Goal: Task Accomplishment & Management: Complete application form

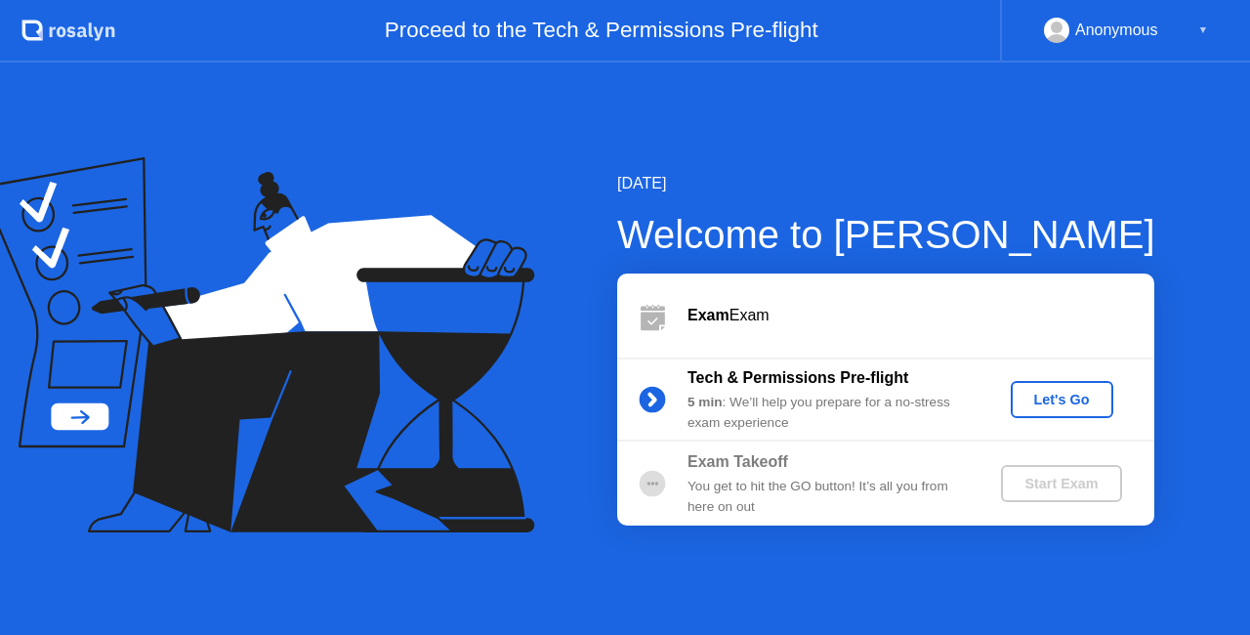
click at [1043, 392] on div "Let's Go" at bounding box center [1062, 400] width 87 height 16
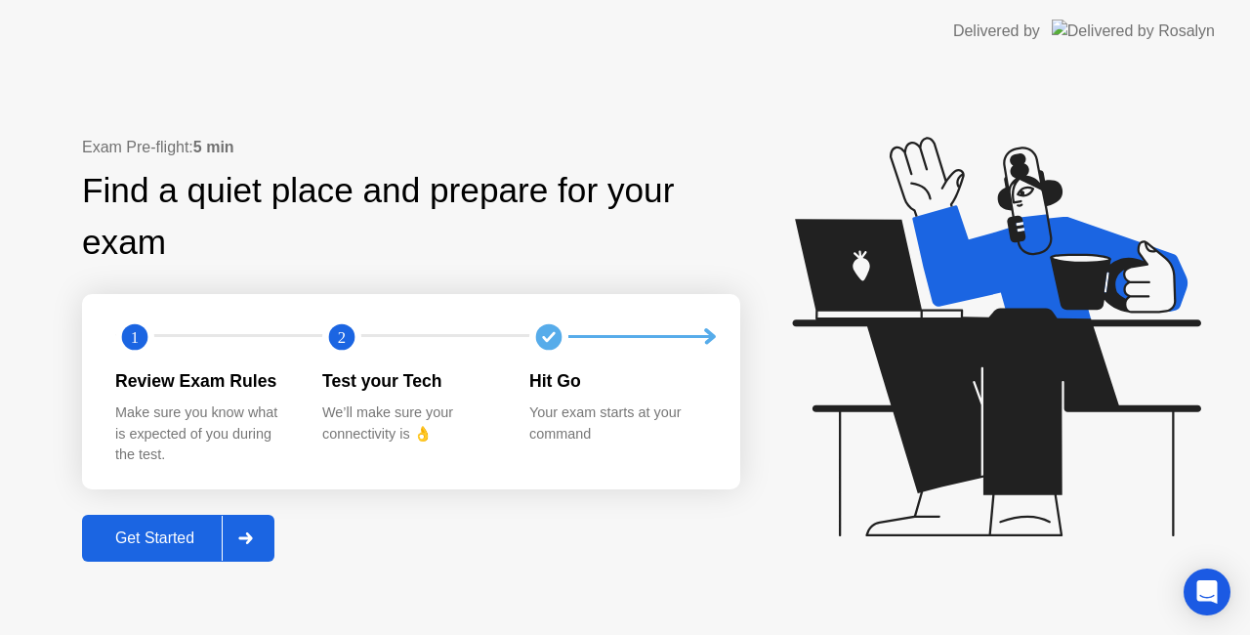
click at [263, 537] on div at bounding box center [245, 538] width 47 height 45
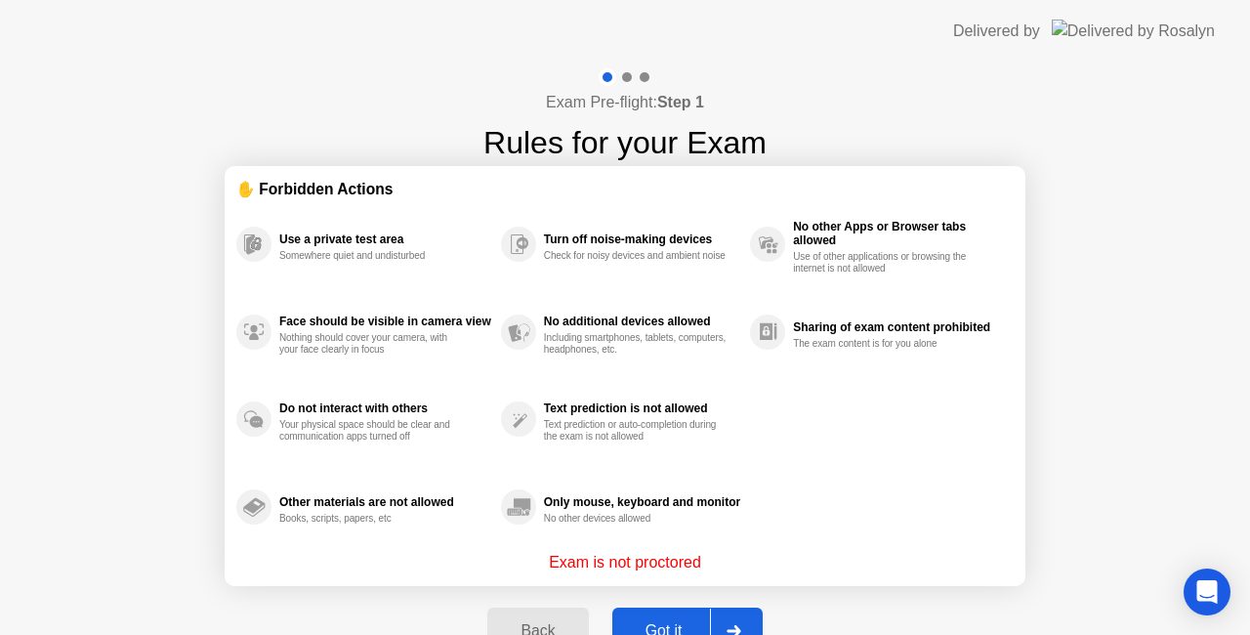
click at [652, 625] on div "Got it" at bounding box center [664, 631] width 92 height 18
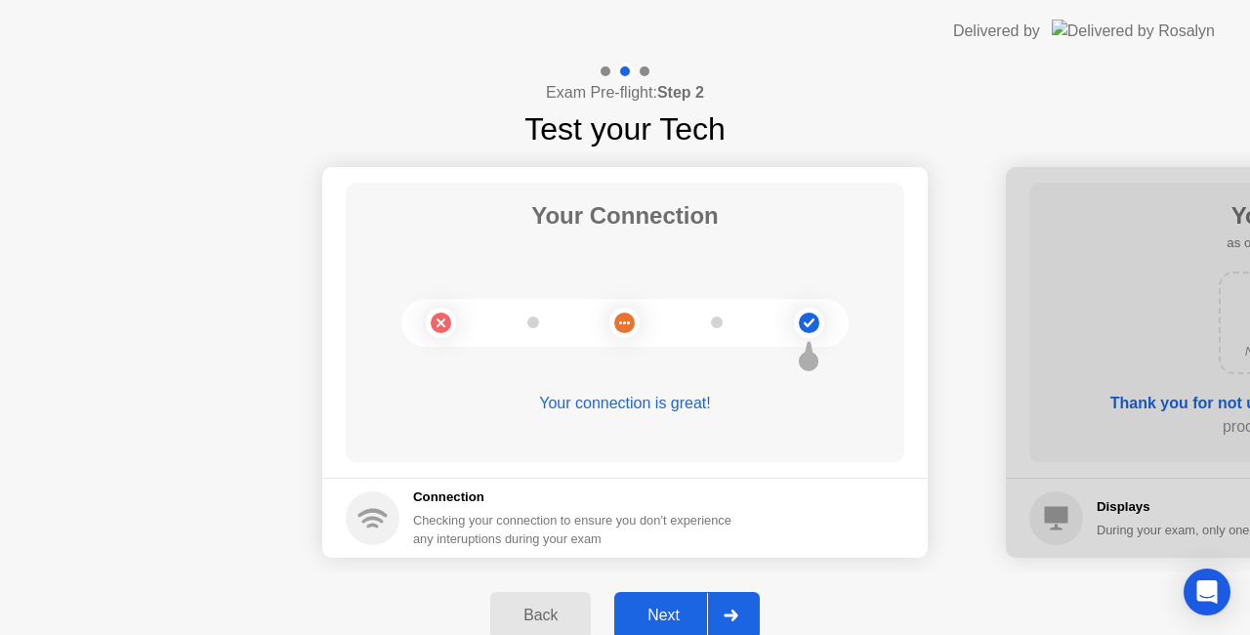
click at [723, 616] on div at bounding box center [730, 615] width 47 height 45
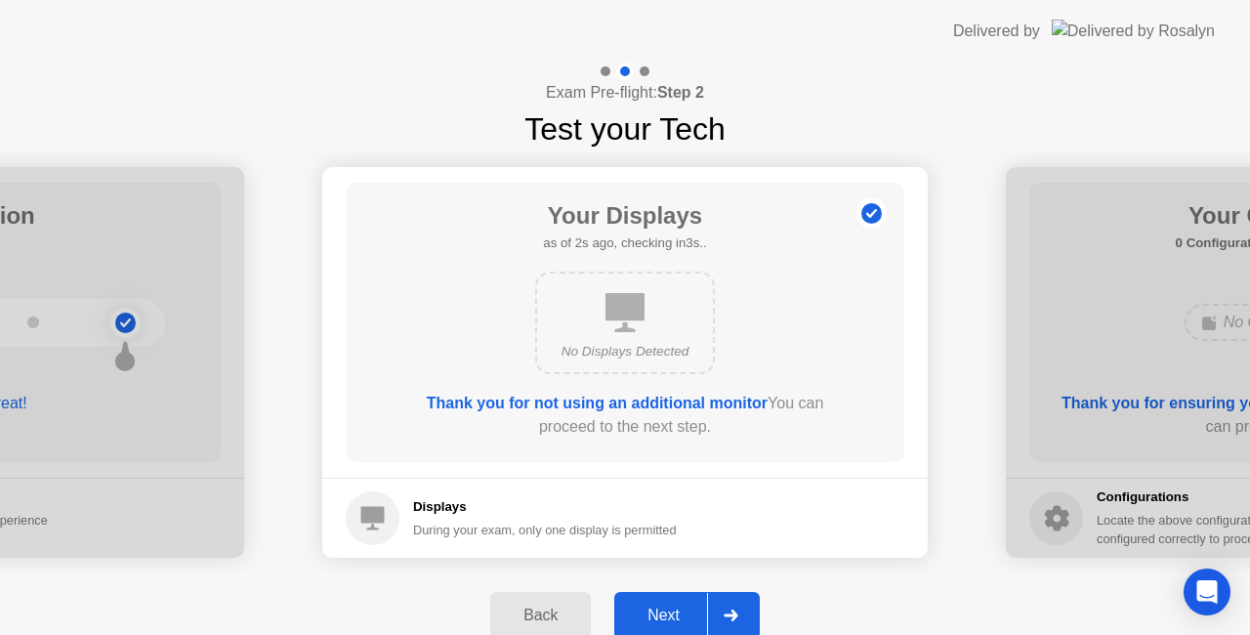
click at [723, 616] on div at bounding box center [730, 615] width 47 height 45
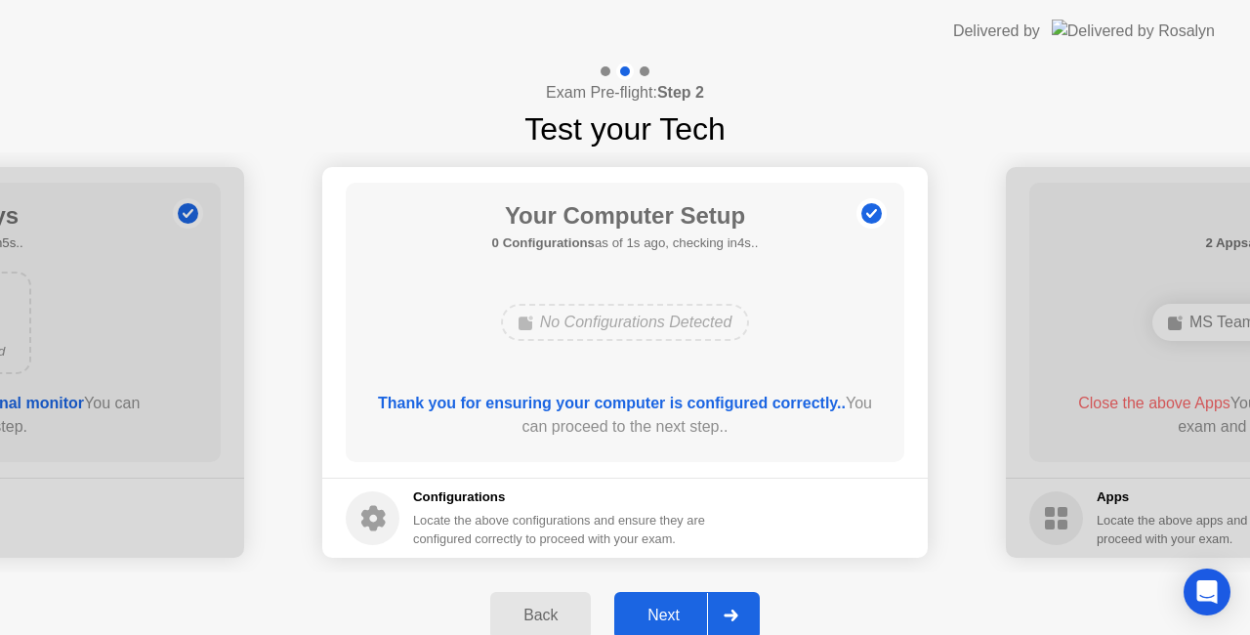
click at [723, 616] on div at bounding box center [730, 615] width 47 height 45
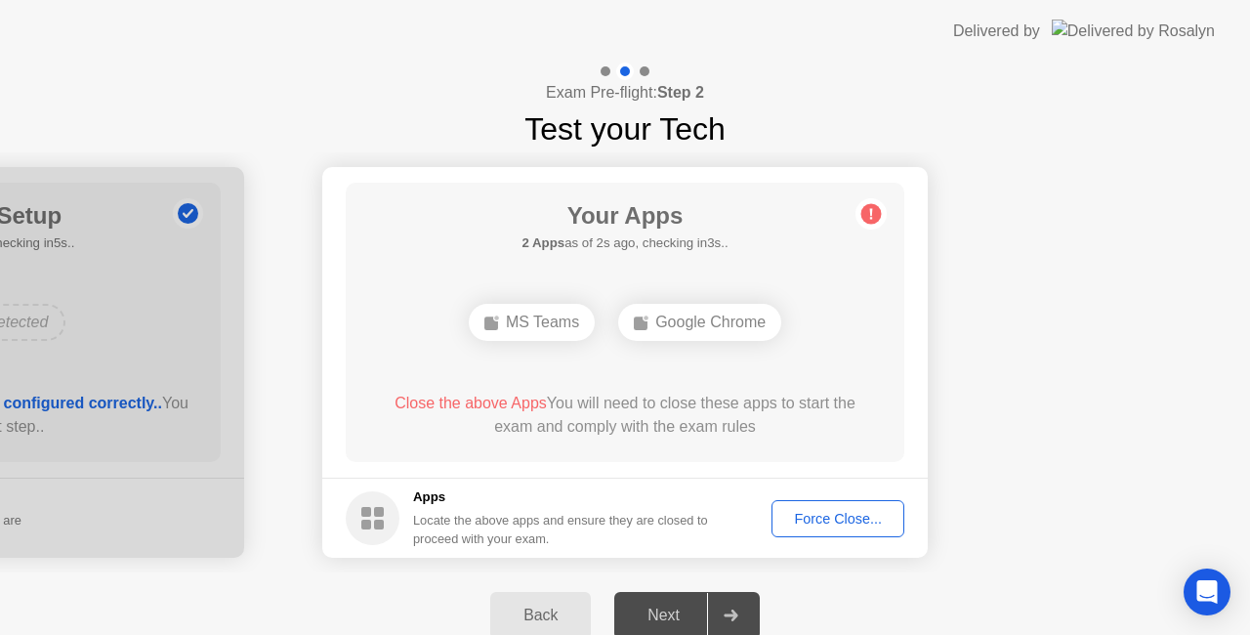
click at [744, 608] on div at bounding box center [730, 615] width 47 height 45
click at [813, 524] on div "Force Close..." at bounding box center [837, 519] width 119 height 16
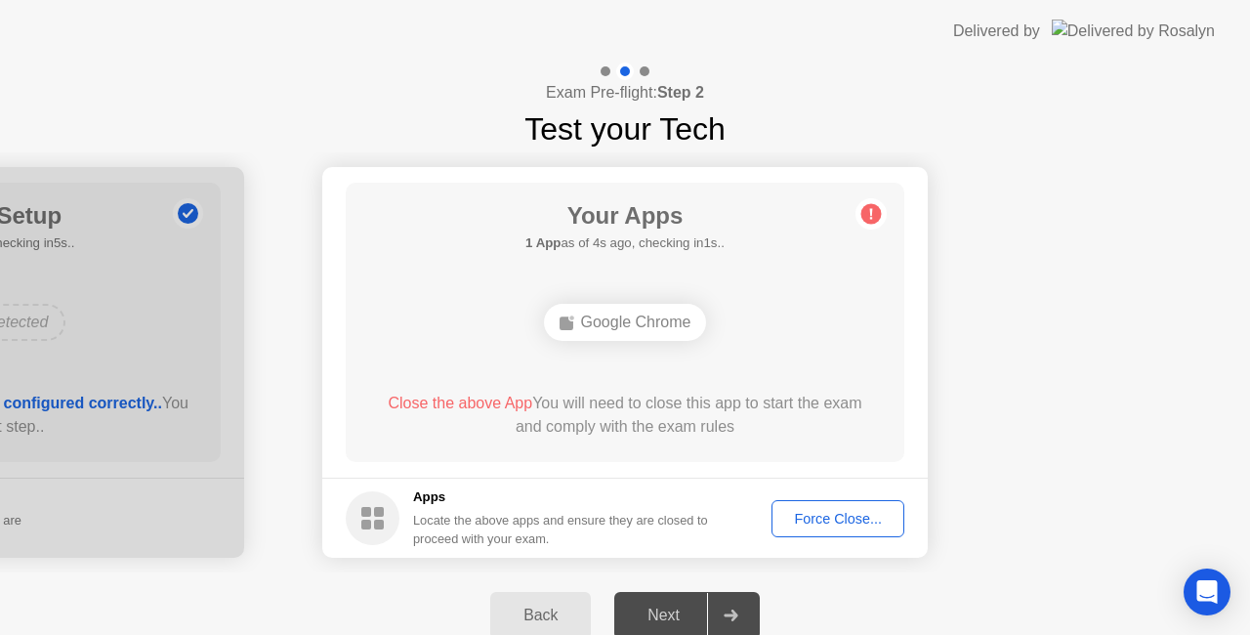
click at [819, 528] on button "Force Close..." at bounding box center [838, 518] width 133 height 37
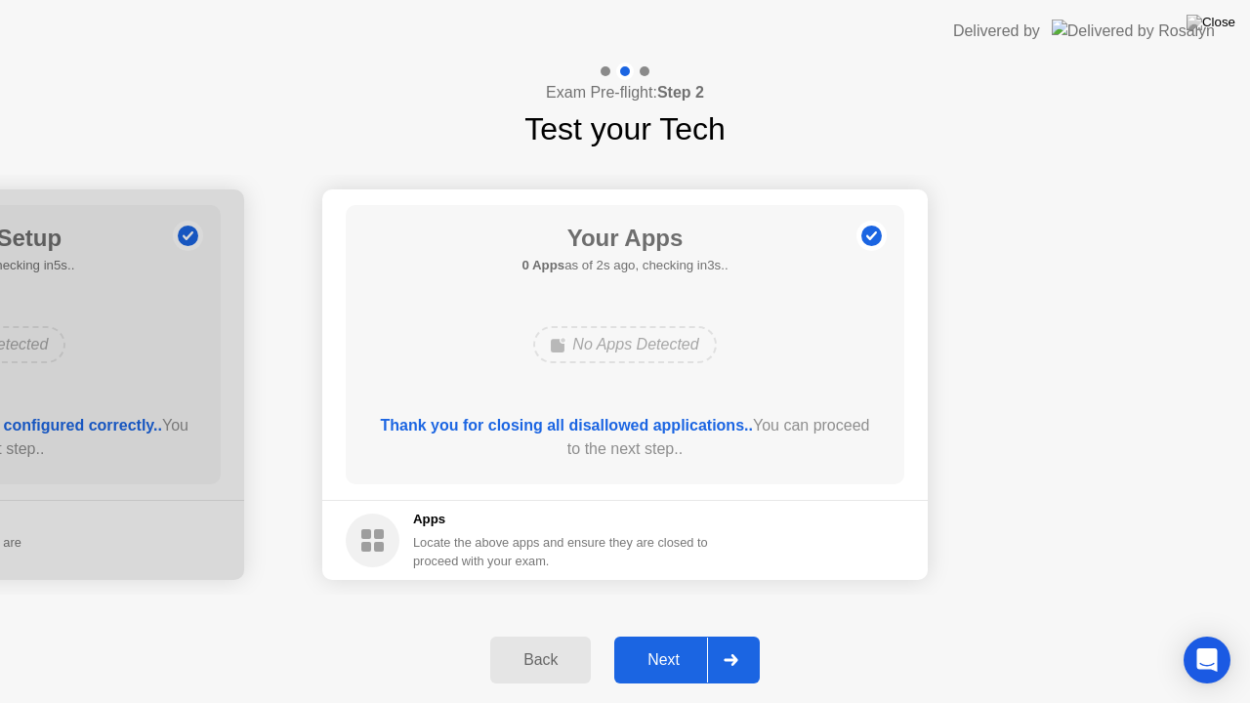
click at [730, 634] on div at bounding box center [730, 660] width 47 height 45
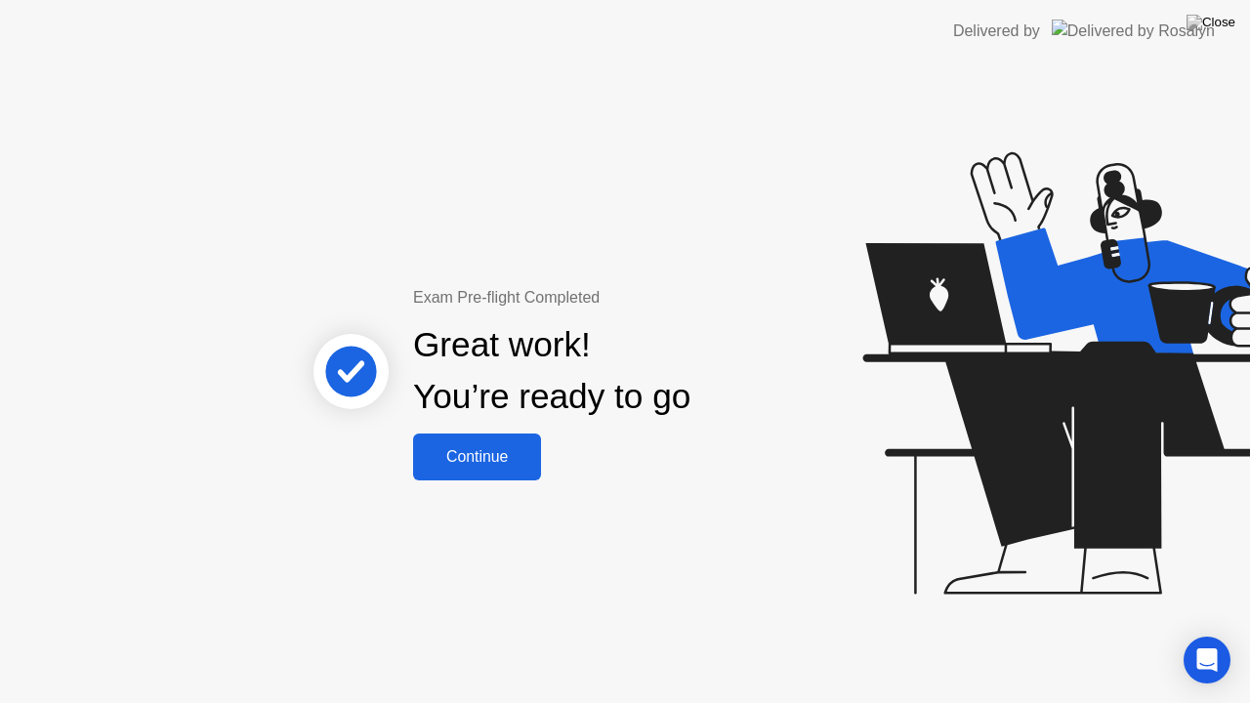
click at [481, 457] on div "Continue" at bounding box center [477, 457] width 116 height 18
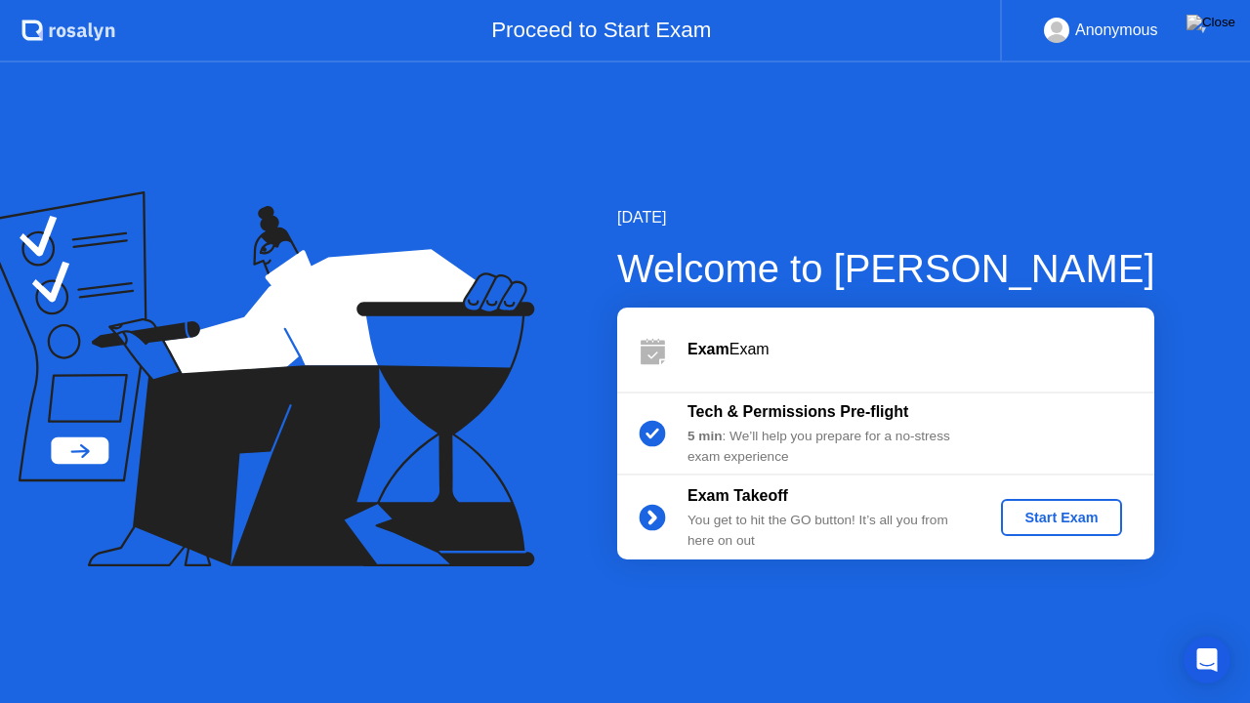
click at [1020, 516] on div "Start Exam" at bounding box center [1061, 518] width 105 height 16
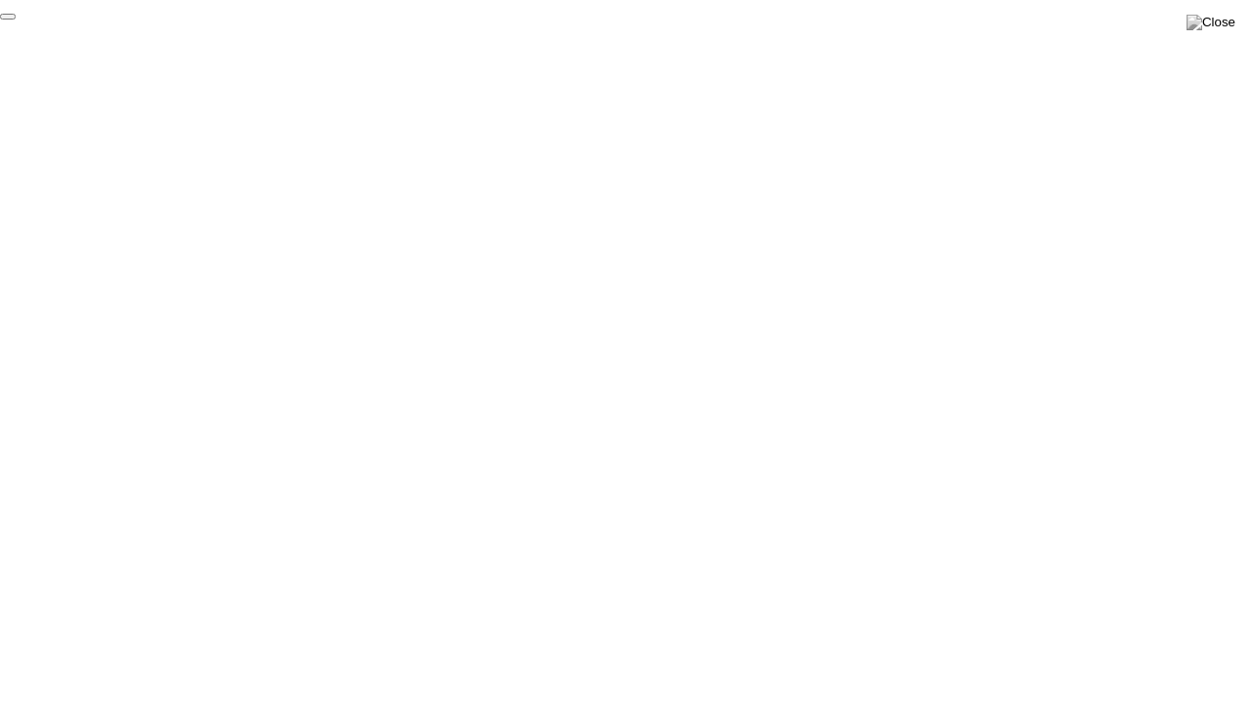
click div "End Proctoring Session"
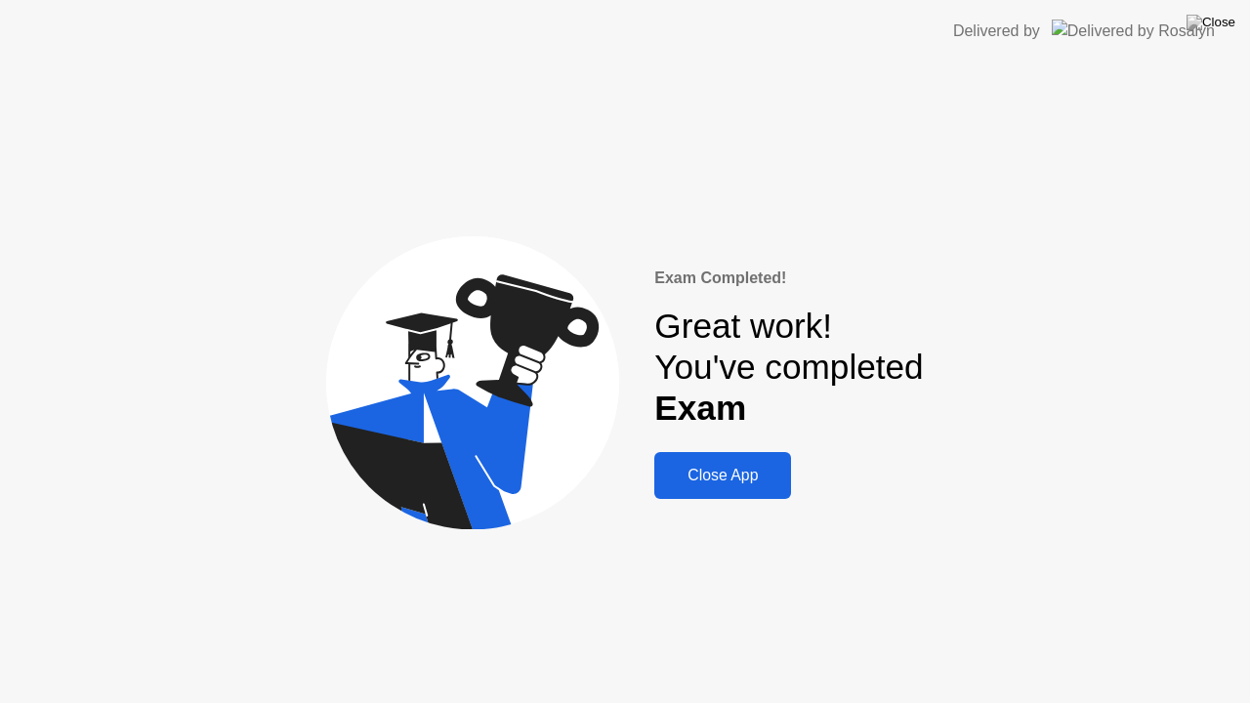
click at [770, 476] on div "Close App" at bounding box center [722, 476] width 125 height 18
